Goal: Browse casually

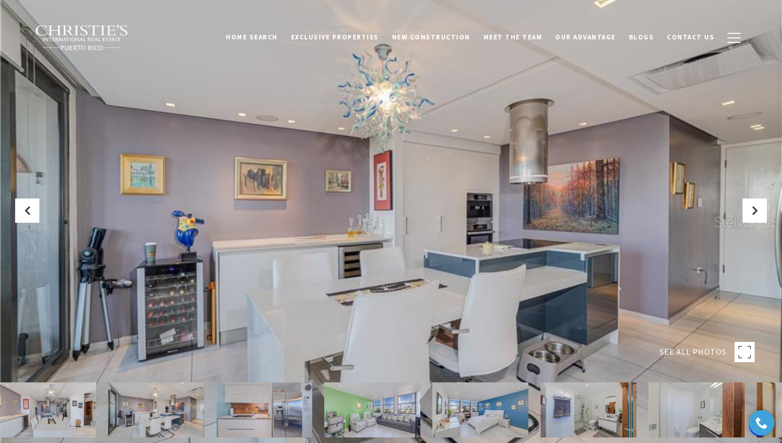
click at [751, 212] on icon "Next Slide" at bounding box center [755, 211] width 10 height 10
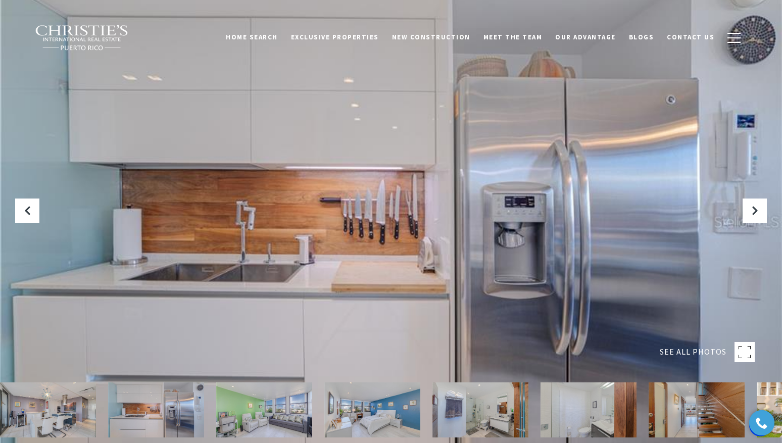
click at [751, 212] on icon "Next Slide" at bounding box center [755, 211] width 10 height 10
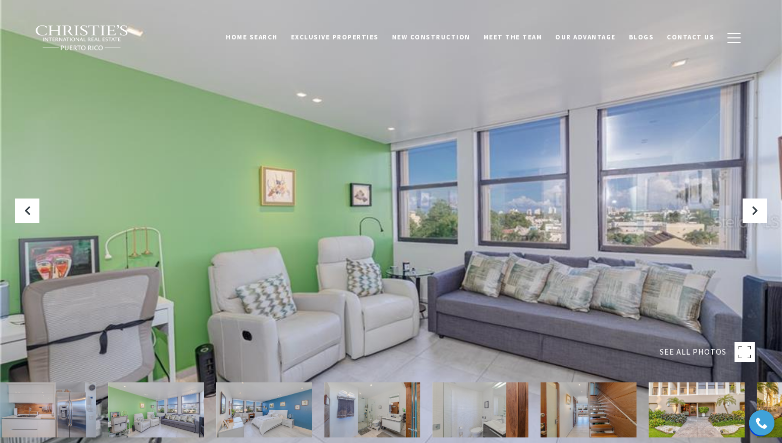
click at [751, 212] on icon "Next Slide" at bounding box center [755, 211] width 10 height 10
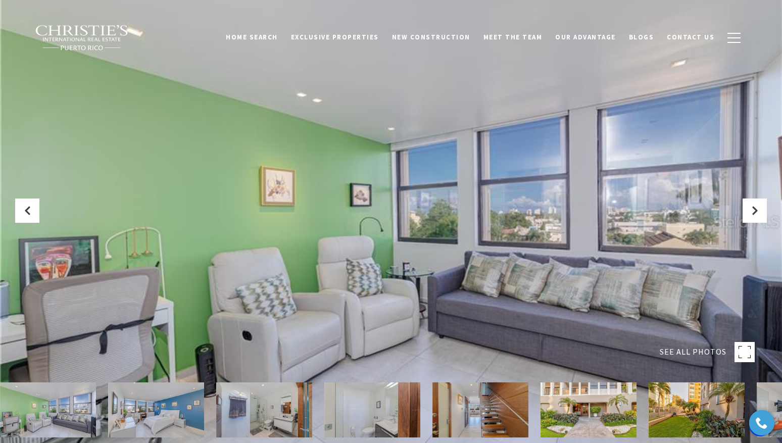
click at [751, 212] on icon "Next Slide" at bounding box center [755, 211] width 10 height 10
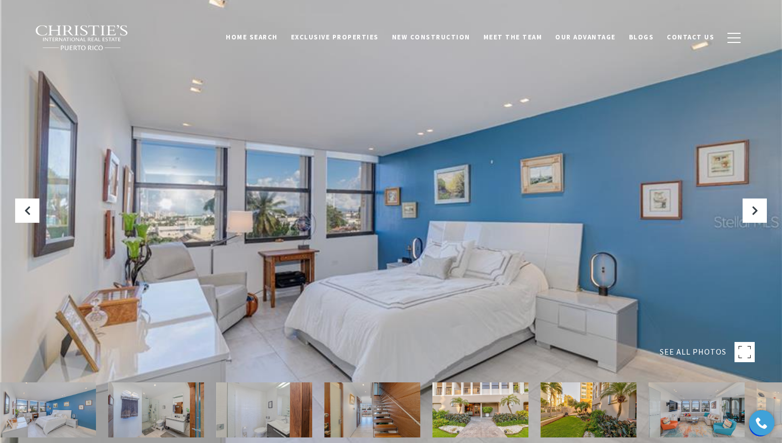
click at [751, 212] on icon "Next Slide" at bounding box center [755, 211] width 10 height 10
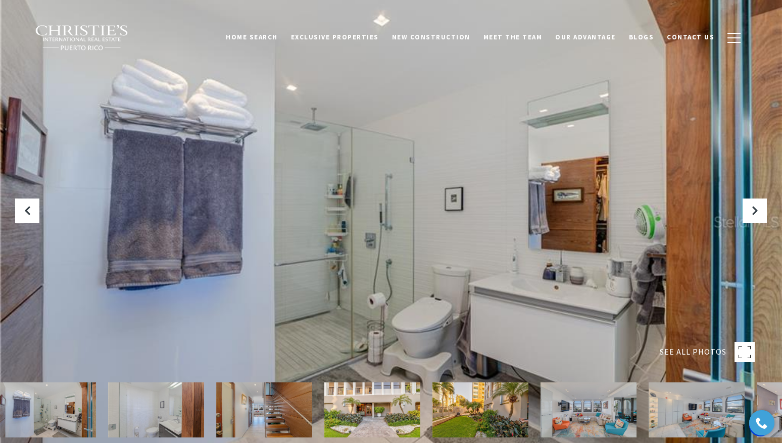
click at [751, 212] on icon "Next Slide" at bounding box center [755, 211] width 10 height 10
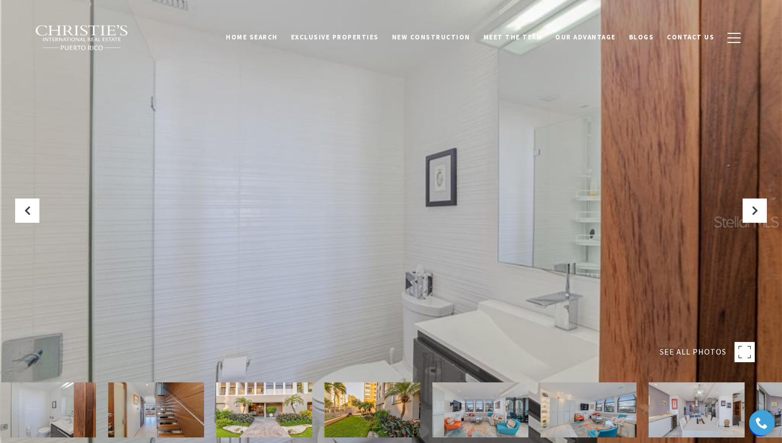
click at [751, 212] on icon "Next Slide" at bounding box center [755, 211] width 10 height 10
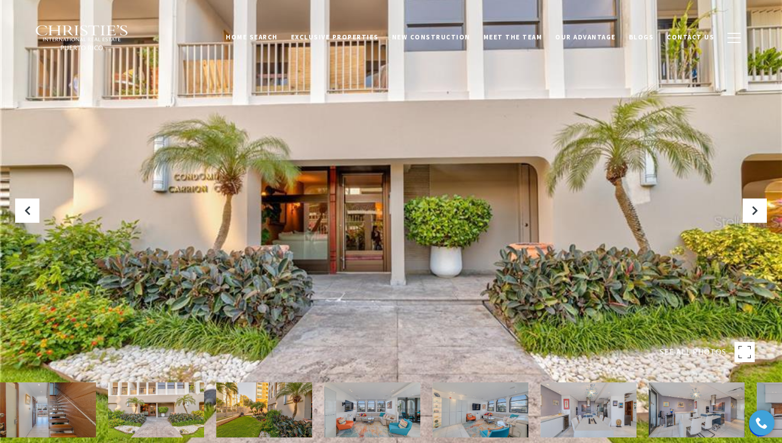
click at [751, 212] on icon "Next Slide" at bounding box center [755, 211] width 10 height 10
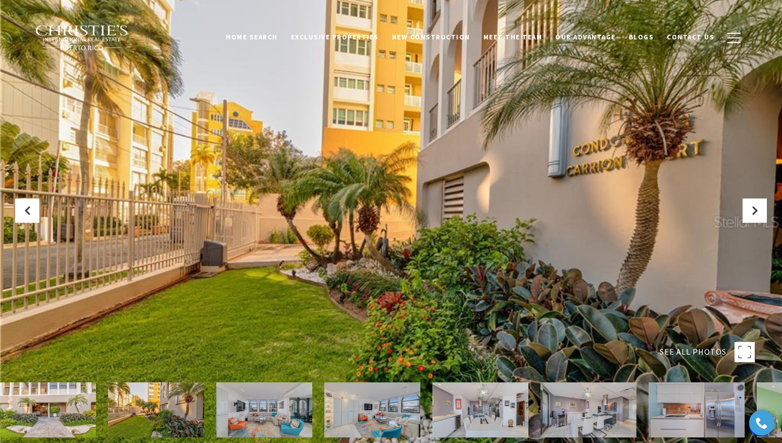
click at [751, 212] on icon "Next Slide" at bounding box center [755, 211] width 10 height 10
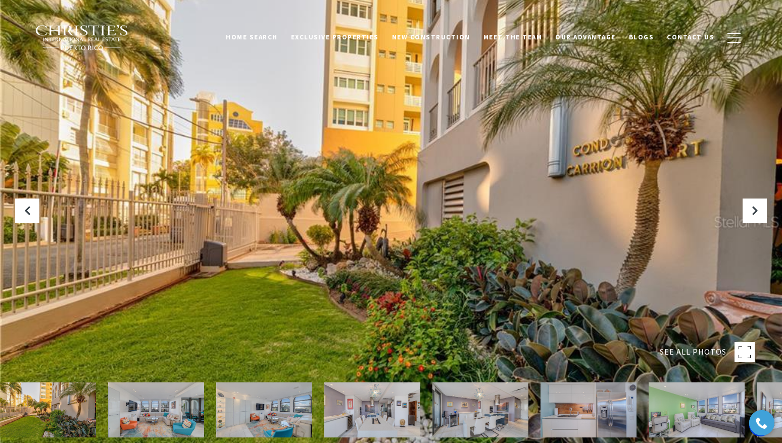
click at [751, 212] on icon "Next Slide" at bounding box center [755, 211] width 10 height 10
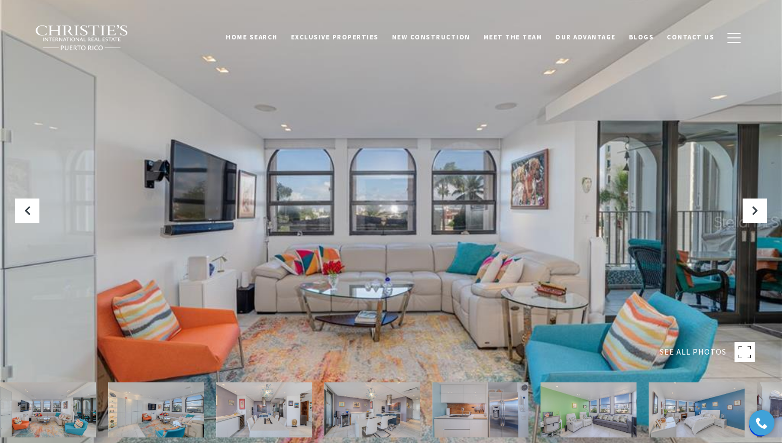
click at [751, 212] on icon "Next Slide" at bounding box center [755, 211] width 10 height 10
